Goal: Information Seeking & Learning: Learn about a topic

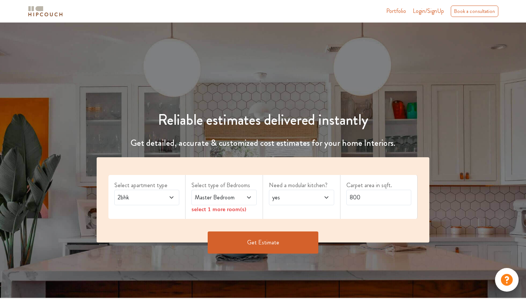
click at [250, 198] on icon at bounding box center [249, 197] width 6 height 6
click at [325, 196] on icon at bounding box center [327, 197] width 6 height 6
click at [317, 233] on div "no" at bounding box center [303, 230] width 61 height 9
drag, startPoint x: 368, startPoint y: 198, endPoint x: 336, endPoint y: 198, distance: 32.5
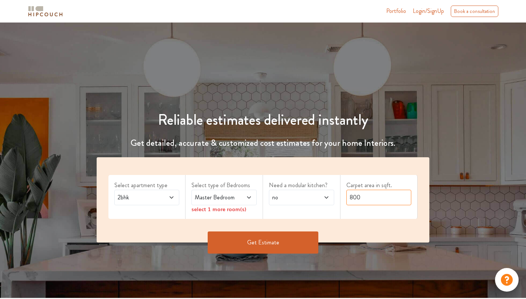
click at [336, 198] on div "Select apartment type 2bhk Select type of Bedrooms Master Bedroom select 1 more…" at bounding box center [263, 199] width 333 height 85
type input "1100"
click at [278, 241] on button "Get Estimate" at bounding box center [263, 242] width 111 height 22
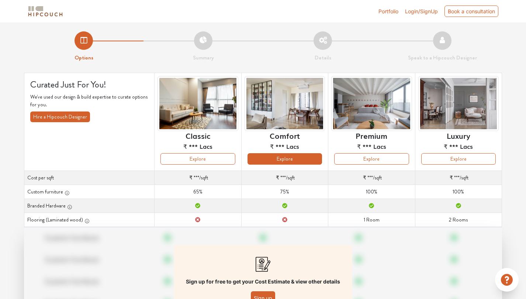
click at [304, 159] on button "Explore" at bounding box center [285, 158] width 75 height 11
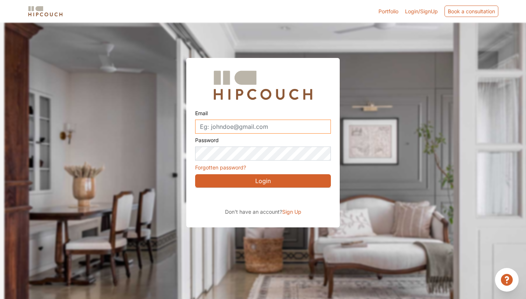
drag, startPoint x: 279, startPoint y: 127, endPoint x: 162, endPoint y: 121, distance: 117.1
click at [265, 200] on div "Sign in with Google. Opens in new tab" at bounding box center [262, 198] width 135 height 16
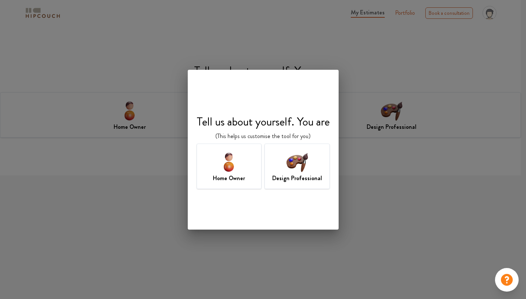
click at [225, 167] on img at bounding box center [229, 162] width 24 height 24
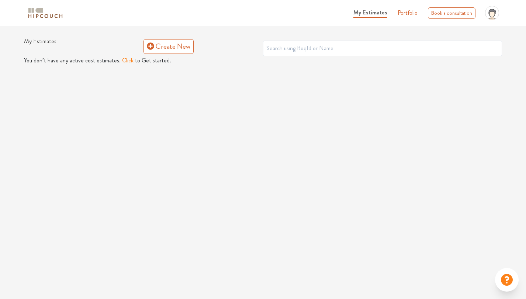
click at [410, 15] on link "Portfolio" at bounding box center [408, 12] width 20 height 9
click at [122, 61] on button "Click" at bounding box center [127, 60] width 11 height 9
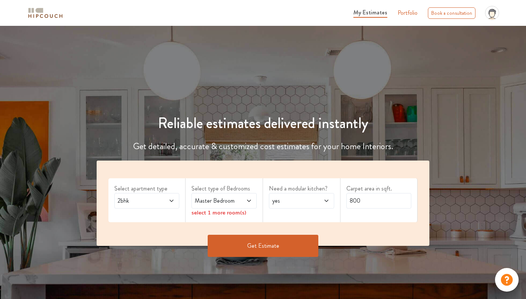
click at [272, 248] on button "Get Estimate" at bounding box center [263, 246] width 111 height 22
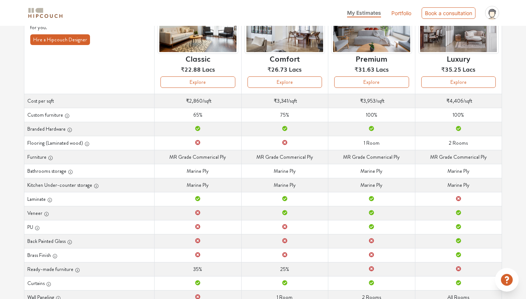
scroll to position [131, 0]
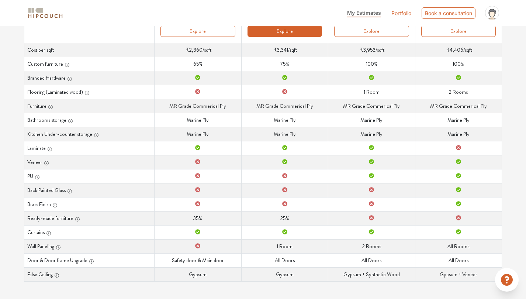
click at [281, 29] on button "Explore" at bounding box center [285, 30] width 75 height 11
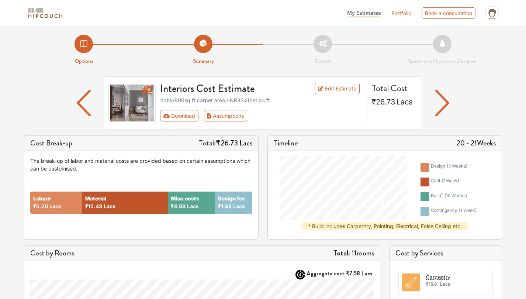
click at [444, 104] on img "button" at bounding box center [442, 103] width 14 height 27
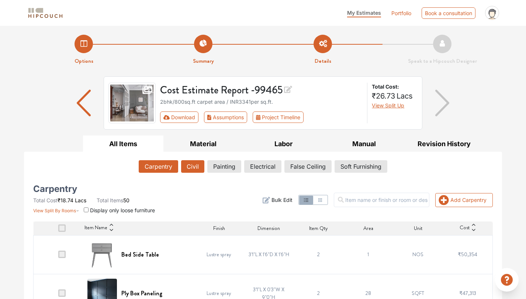
click at [193, 168] on button "Civil" at bounding box center [192, 166] width 23 height 13
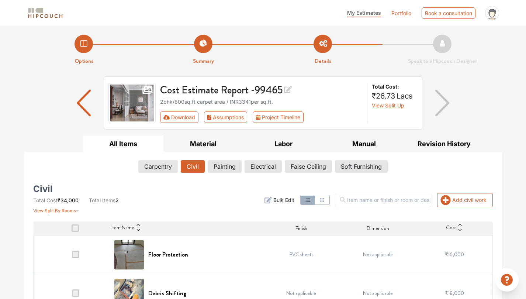
scroll to position [19, 0]
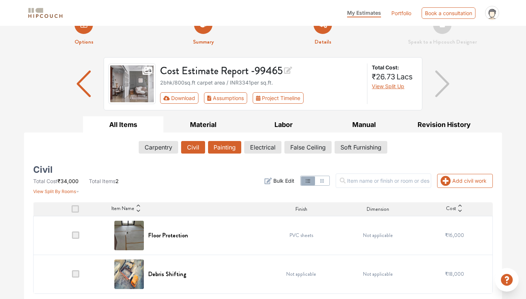
click at [222, 148] on button "Painting" at bounding box center [224, 147] width 33 height 13
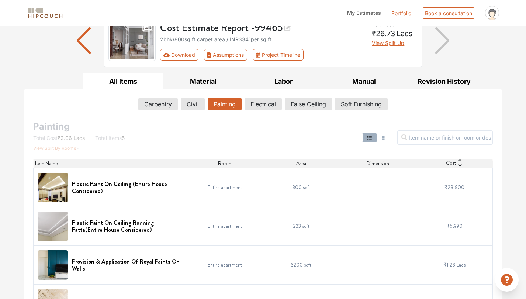
scroll to position [0, 0]
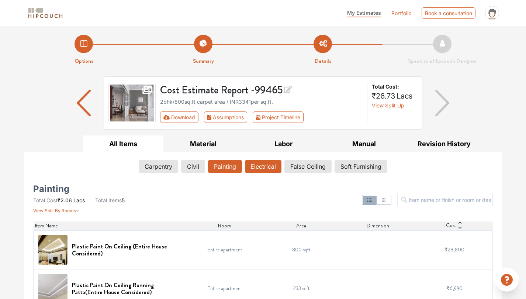
click at [265, 168] on button "Electrical" at bounding box center [263, 166] width 37 height 13
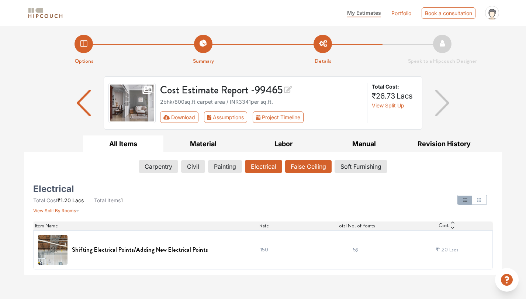
click at [312, 163] on button "False Ceiling" at bounding box center [308, 166] width 46 height 13
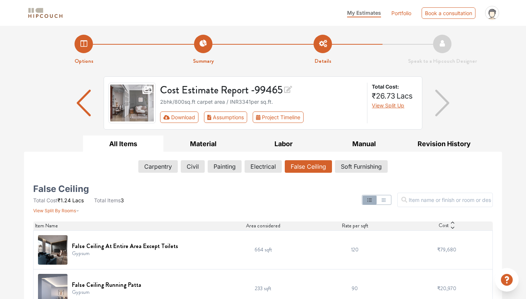
scroll to position [53, 0]
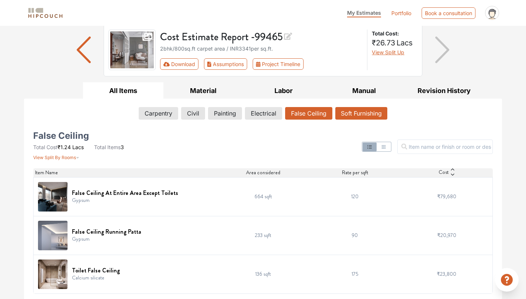
click at [369, 113] on button "Soft Furnishing" at bounding box center [361, 113] width 52 height 13
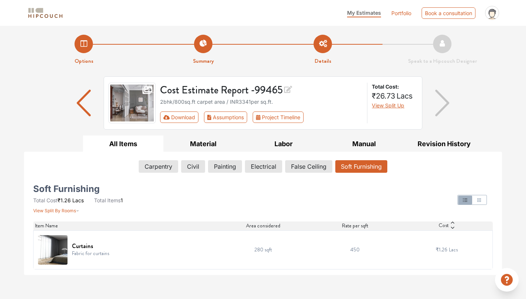
scroll to position [0, 0]
click at [207, 145] on button "Material" at bounding box center [203, 143] width 80 height 17
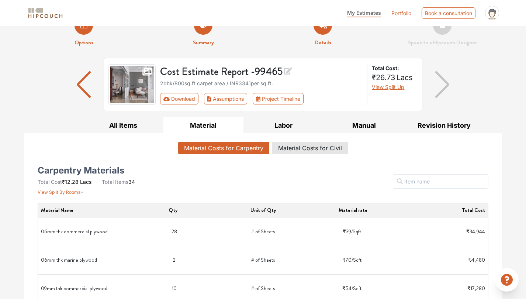
scroll to position [1, 0]
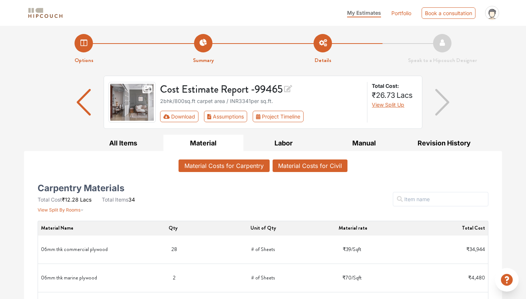
click at [314, 166] on button "Material Costs for Civil" at bounding box center [310, 165] width 75 height 13
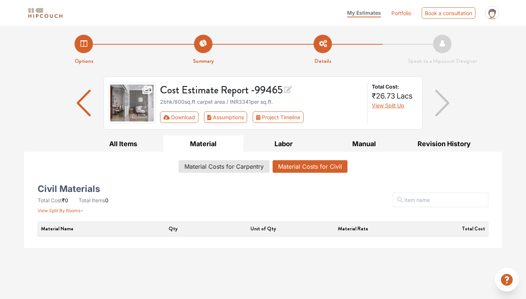
scroll to position [0, 0]
click at [281, 141] on button "Labor" at bounding box center [283, 143] width 80 height 17
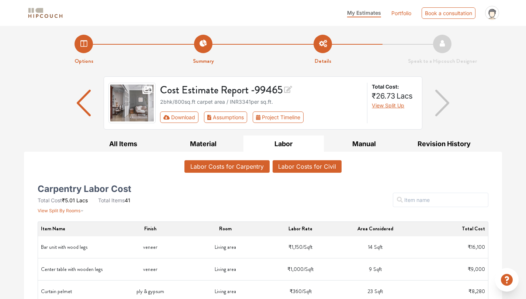
click at [319, 166] on button "Labor Costs for Civil" at bounding box center [307, 166] width 69 height 13
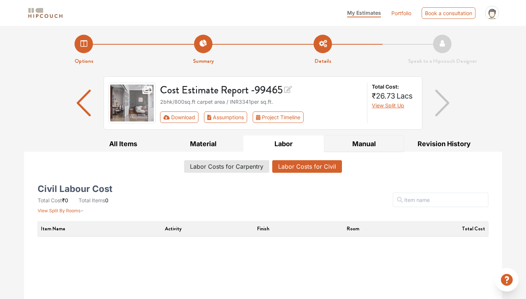
click at [363, 146] on button "Manual" at bounding box center [364, 143] width 80 height 17
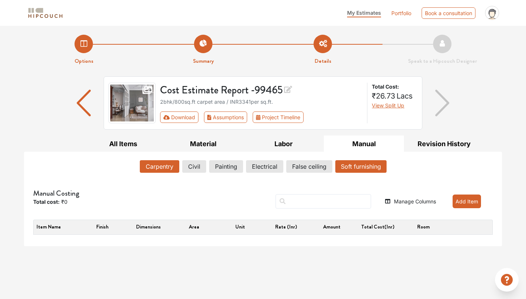
click at [350, 163] on button "Soft furnishing" at bounding box center [360, 166] width 51 height 13
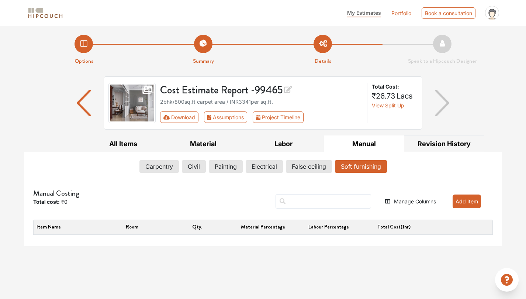
click at [435, 147] on button "Revision History" at bounding box center [444, 143] width 80 height 17
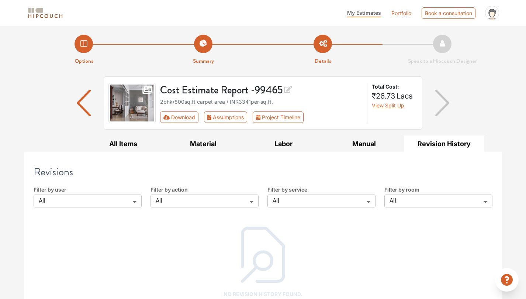
click at [439, 106] on img "button" at bounding box center [442, 103] width 14 height 27
click at [444, 101] on img "button" at bounding box center [442, 103] width 14 height 27
